Goal: Check status

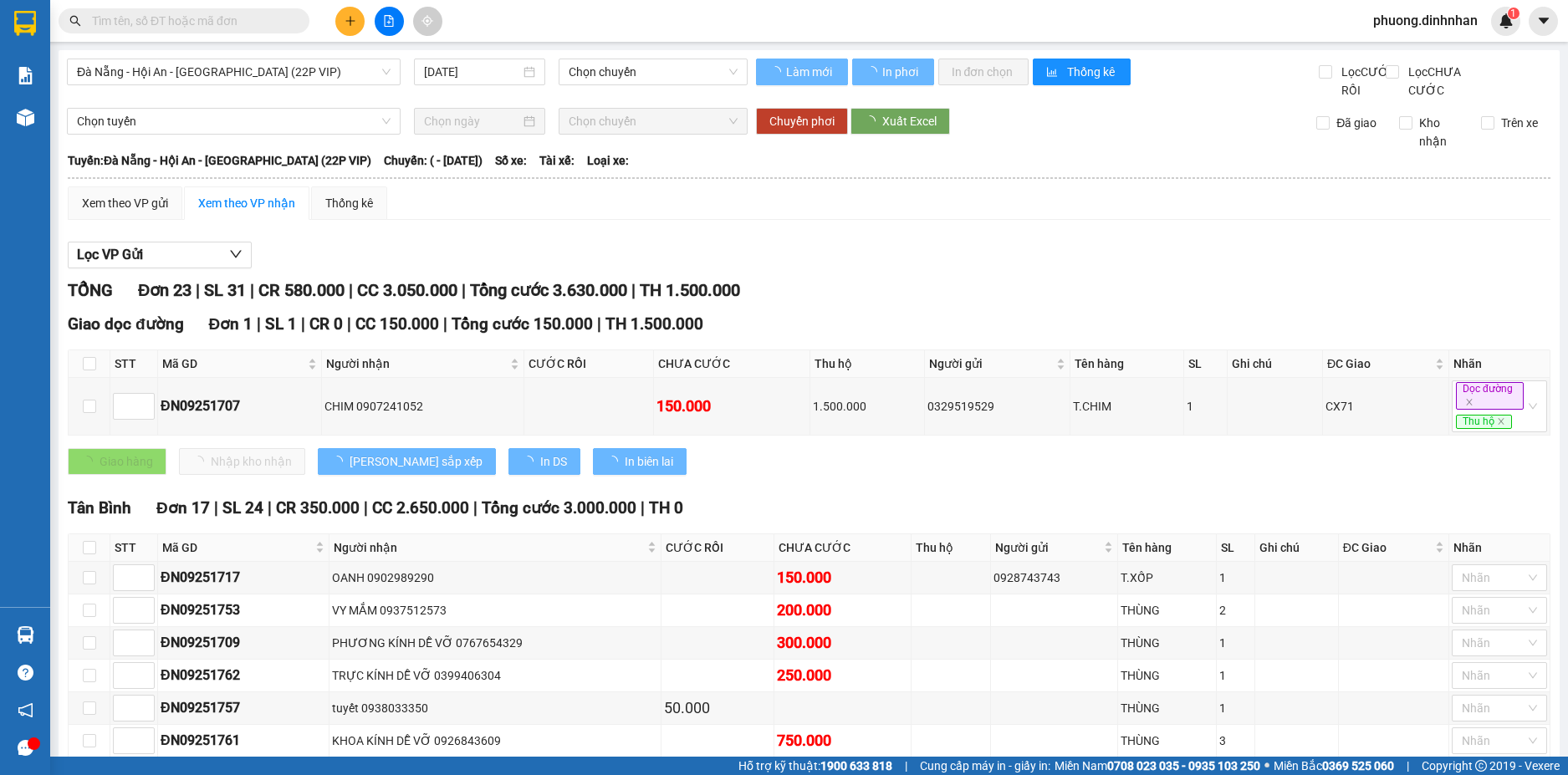
type input "14/09/2025"
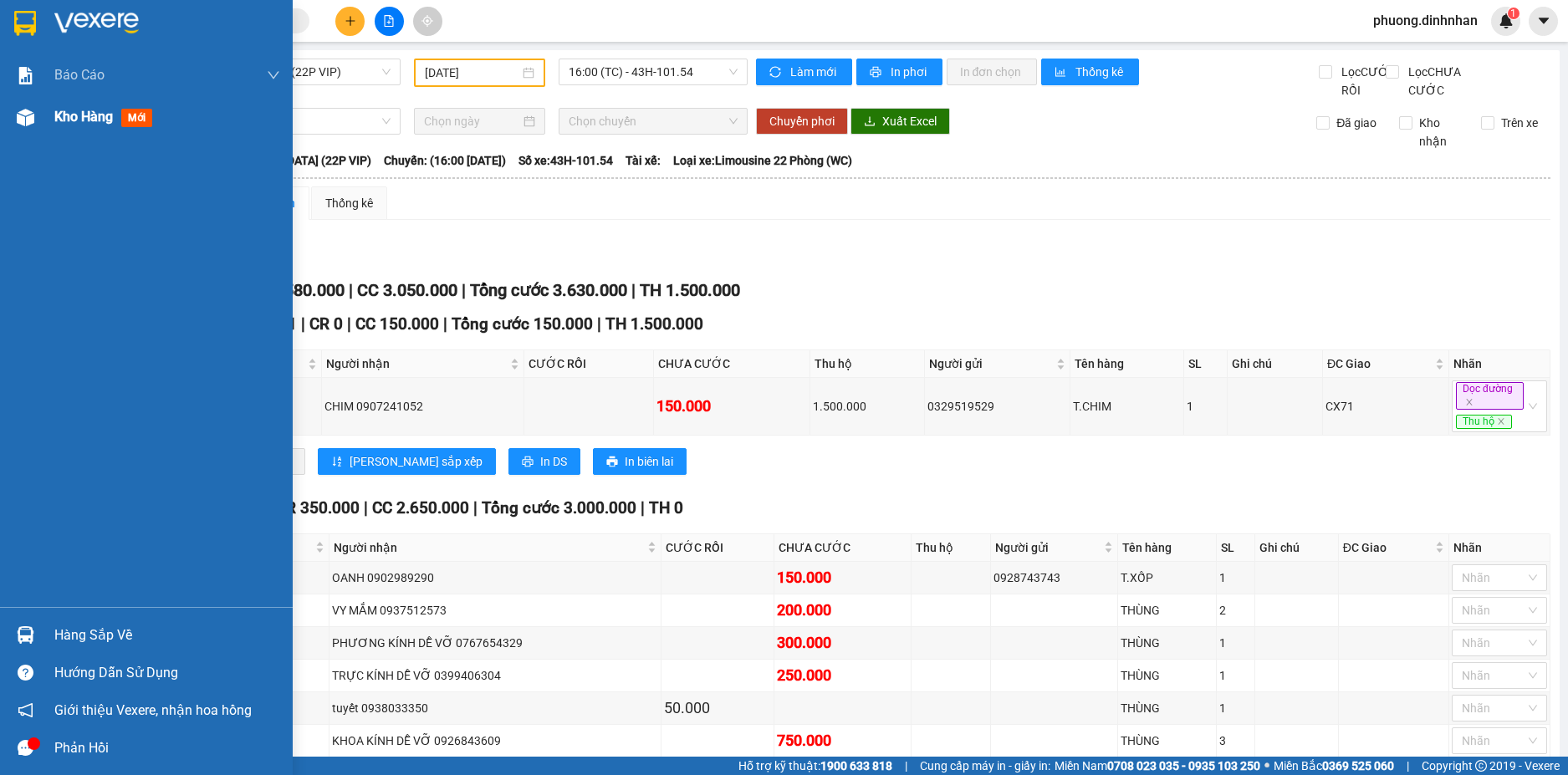
click at [31, 117] on img at bounding box center [25, 118] width 18 height 18
